Goal: Book appointment/travel/reservation

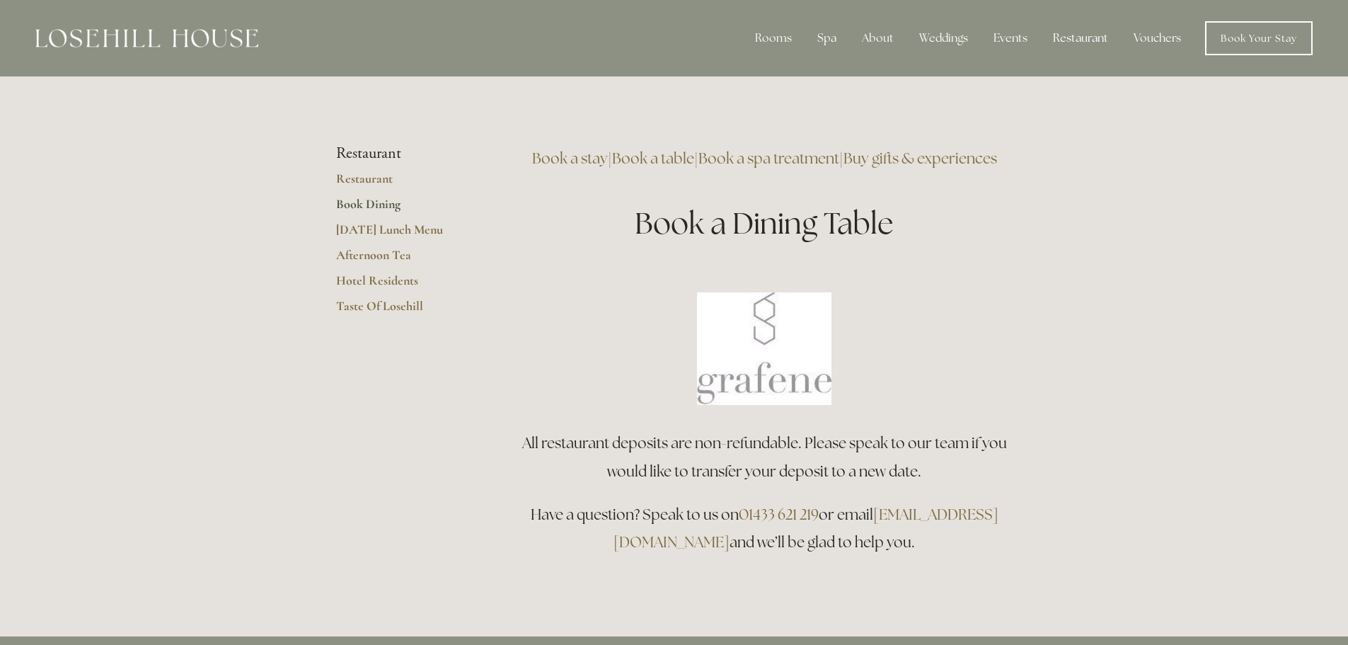
click at [358, 202] on link "Book Dining" at bounding box center [403, 208] width 135 height 25
click at [691, 153] on link "Book a table" at bounding box center [653, 158] width 82 height 19
